Goal: Find specific page/section: Find specific page/section

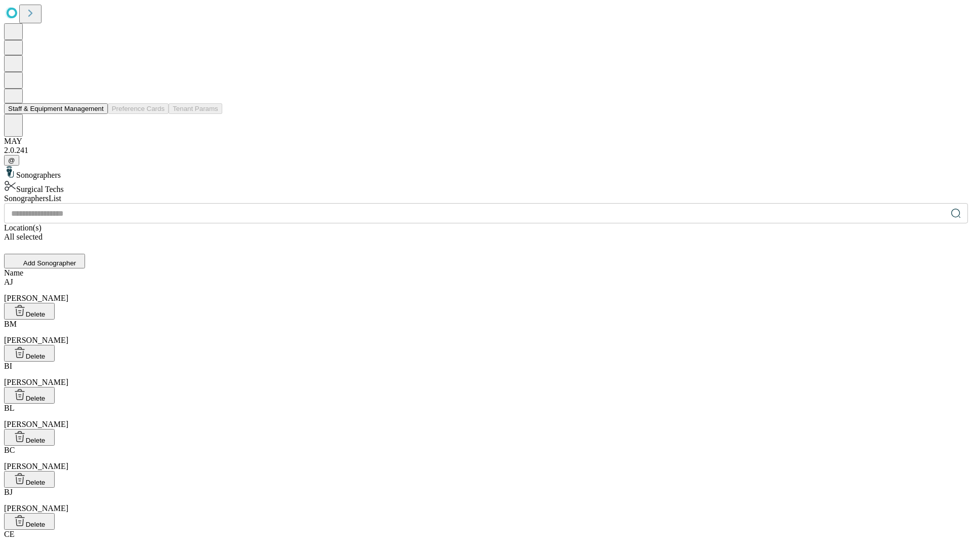
click at [97, 114] on button "Staff & Equipment Management" at bounding box center [56, 108] width 104 height 11
